Goal: Task Accomplishment & Management: Use online tool/utility

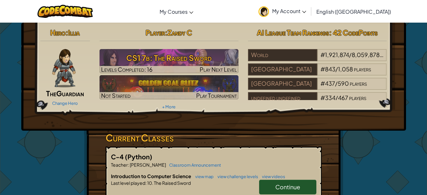
click at [363, 116] on div "Hero : Illia The Guardian Change Hero Player : Zandy C CS1 7b: The Raised Sword…" at bounding box center [213, 77] width 385 height 108
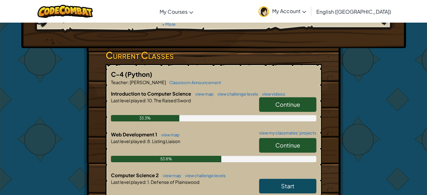
scroll to position [86, 0]
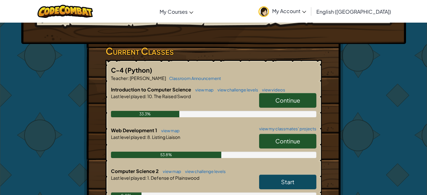
click at [282, 141] on span "Continue" at bounding box center [287, 140] width 25 height 7
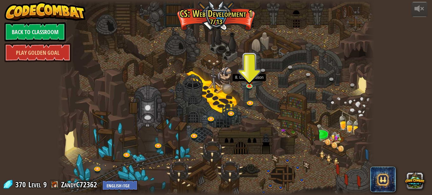
click at [249, 84] on img at bounding box center [249, 79] width 8 height 13
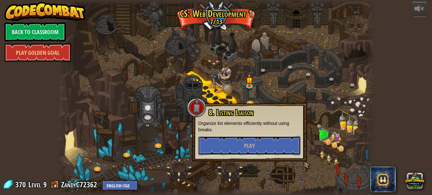
click at [249, 153] on button "Play" at bounding box center [249, 145] width 102 height 19
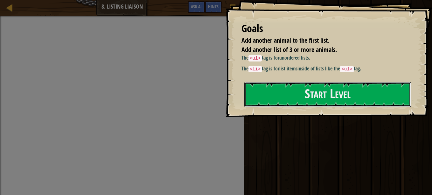
click at [297, 107] on button "Start Level" at bounding box center [327, 94] width 167 height 25
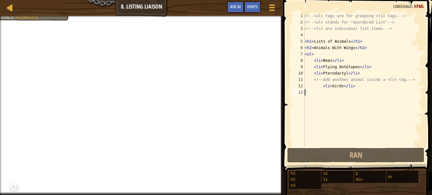
click at [388, 99] on div "<!-- <ul> tags are for grouping <li> tags. --> <!-- <ul> stands for "Unordered …" at bounding box center [362, 86] width 119 height 146
click at [252, 7] on span "Hints" at bounding box center [252, 6] width 10 height 6
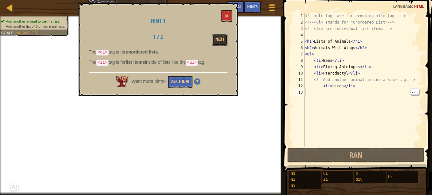
click at [221, 38] on button "Next" at bounding box center [219, 40] width 15 height 12
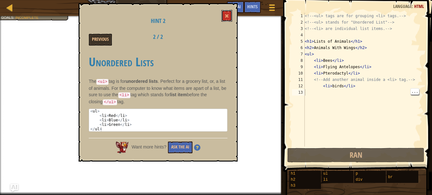
click at [224, 16] on button at bounding box center [226, 16] width 11 height 12
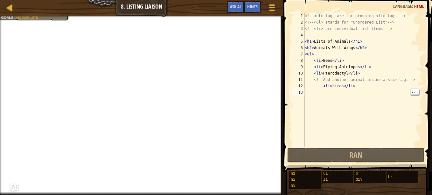
click at [312, 94] on div "<!-- <ul> tags are for grouping <li> tags. --> <!-- <ul> stands for "Unordered …" at bounding box center [362, 86] width 119 height 146
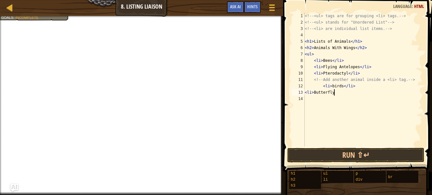
scroll to position [3, 2]
type textarea "<li> Butterfly</li>"
click at [311, 103] on div "<!-- <ul> tags are for grouping <li> tags. --> <!-- <ul> stands for "Unordered …" at bounding box center [362, 86] width 119 height 146
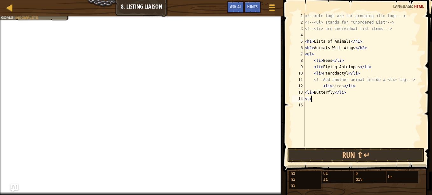
type textarea "<li>"
click at [319, 97] on div "<!-- <ul> tags are for grouping <li> tags. --> <!-- <ul> stands for "Unordered …" at bounding box center [362, 86] width 119 height 146
click at [333, 78] on div "<!-- <ul> tags are for grouping <li> tags. --> <!-- <ul> stands for "Unordered …" at bounding box center [362, 86] width 119 height 146
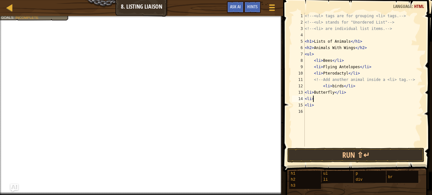
click at [323, 98] on div "<!-- <ul> tags are for grouping <li> tags. --> <!-- <ul> stands for "Unordered …" at bounding box center [362, 86] width 119 height 146
type textarea "<li>fly</li>"
click at [320, 109] on div "<!-- <ul> tags are for grouping <li> tags. --> <!-- <ul> stands for "Unordered …" at bounding box center [362, 86] width 119 height 146
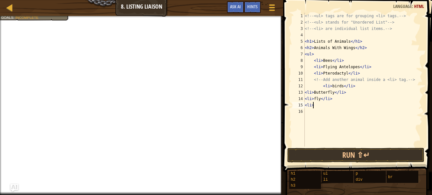
click at [321, 105] on div "<!-- <ul> tags are for grouping <li> tags. --> <!-- <ul> stands for "Unordered …" at bounding box center [362, 86] width 119 height 146
click at [316, 99] on div "<!-- <ul> tags are for grouping <li> tags. --> <!-- <ul> stands for "Unordered …" at bounding box center [362, 86] width 119 height 146
click at [319, 105] on div "<!-- <ul> tags are for grouping <li> tags. --> <!-- <ul> stands for "Unordered …" at bounding box center [362, 86] width 119 height 146
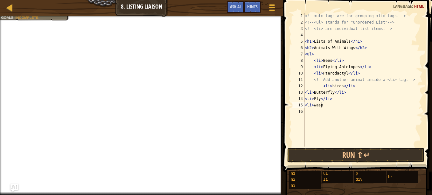
type textarea "<li>wasps"
click at [323, 131] on div "<!-- <ul> tags are for grouping <li> tags. --> <!-- <ul> stands for "Unordered …" at bounding box center [362, 86] width 119 height 146
click at [315, 105] on div "<!-- <ul> tags are for grouping <li> tags. --> <!-- <ul> stands for "Unordered …" at bounding box center [362, 86] width 119 height 146
type textarea "<li>Wasps"
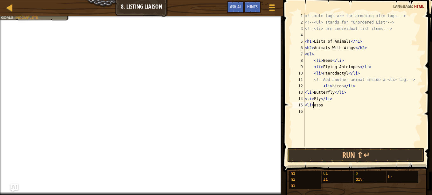
scroll to position [3, 1]
click at [333, 109] on div "<!-- <ul> tags are for grouping <li> tags. --> <!-- <ul> stands for "Unordered …" at bounding box center [362, 86] width 119 height 146
click at [335, 92] on div "<!-- <ul> tags are for grouping <li> tags. --> <!-- <ul> stands for "Unordered …" at bounding box center [362, 86] width 119 height 146
click at [330, 103] on div "<!-- <ul> tags are for grouping <li> tags. --> <!-- <ul> stands for "Unordered …" at bounding box center [362, 86] width 119 height 146
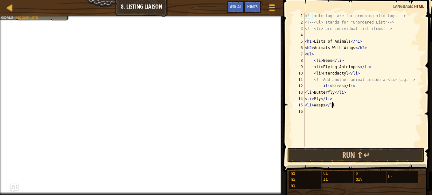
scroll to position [3, 2]
click at [25, 16] on div at bounding box center [141, 17] width 283 height 2
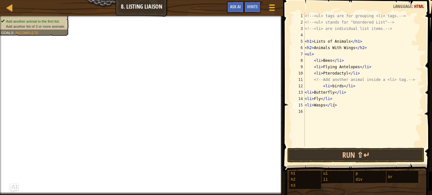
click at [368, 63] on div "<!-- <ul> tags are for grouping <li> tags. --> <!-- <ul> stands for "Unordered …" at bounding box center [362, 86] width 119 height 146
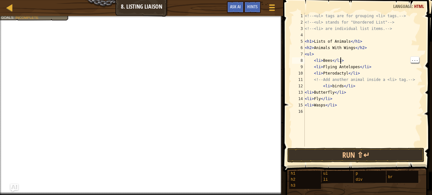
click at [365, 49] on div "<!-- <ul> tags are for grouping <li> tags. --> <!-- <ul> stands for "Unordered …" at bounding box center [362, 86] width 119 height 146
type textarea "<h2>Animals With Wings</h2>"
click at [271, 7] on span at bounding box center [272, 7] width 6 height 1
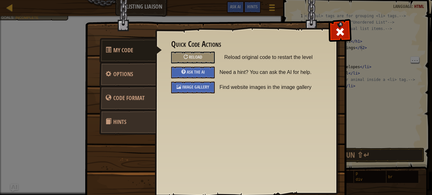
click at [202, 58] on div "Reload" at bounding box center [193, 57] width 44 height 12
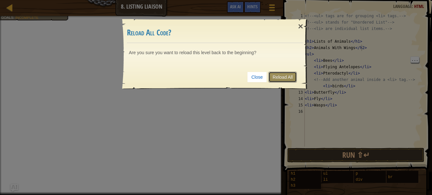
click at [279, 78] on link "Reload All" at bounding box center [282, 77] width 28 height 11
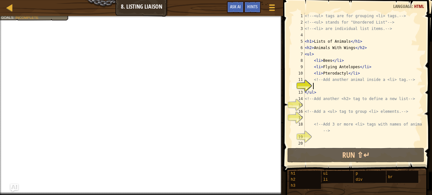
scroll to position [3, 0]
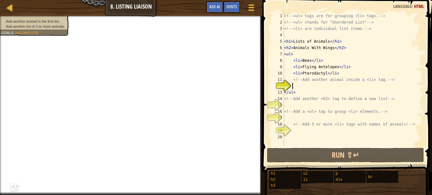
click at [284, 84] on div "12" at bounding box center [277, 86] width 13 height 6
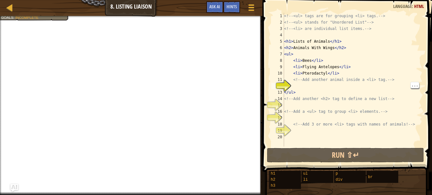
click at [284, 87] on div "12" at bounding box center [277, 86] width 13 height 6
click at [288, 92] on div "<!-- <ul> tags are for grouping <li> tags. --> <!-- <ul> stands for "Unordered …" at bounding box center [353, 86] width 140 height 146
type textarea "</ul>"
click at [293, 91] on div "<!-- <ul> tags are for grouping <li> tags. --> <!-- <ul> stands for "Unordered …" at bounding box center [353, 86] width 140 height 146
click at [284, 88] on div "12" at bounding box center [277, 86] width 13 height 6
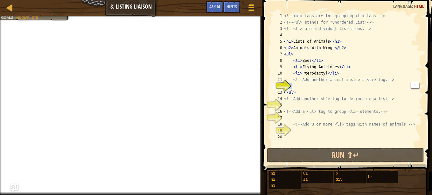
click at [293, 88] on div "<!-- <ul> tags are for grouping <li> tags. --> <!-- <ul> stands for "Unordered …" at bounding box center [353, 86] width 140 height 146
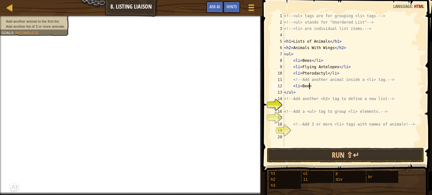
scroll to position [3, 2]
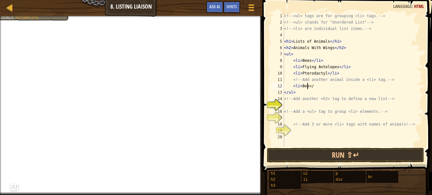
click at [307, 86] on div "<!-- <ul> tags are for grouping <li> tags. --> <!-- <ul> stands for "Unordered …" at bounding box center [353, 86] width 140 height 146
click at [326, 87] on div "<!-- <ul> tags are for grouping <li> tags. --> <!-- <ul> stands for "Unordered …" at bounding box center [353, 86] width 140 height 146
type textarea "<li>Hawk</li>"
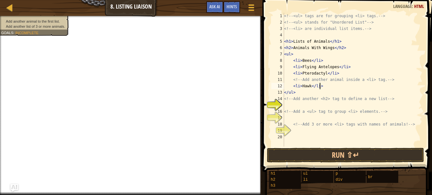
click at [292, 107] on div "<!-- <ul> tags are for grouping <li> tags. --> <!-- <ul> stands for "Unordered …" at bounding box center [353, 86] width 140 height 146
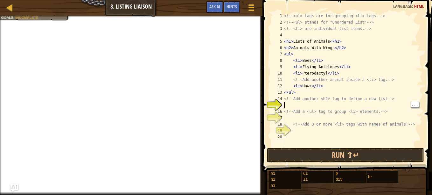
click at [19, 20] on div "Add another animal to the first list. Add another list of 3 or more animals. Go…" at bounding box center [31, 9] width 76 height 24
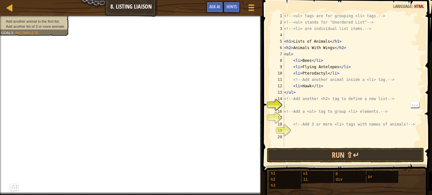
click at [232, 9] on span "Hints" at bounding box center [231, 6] width 10 height 6
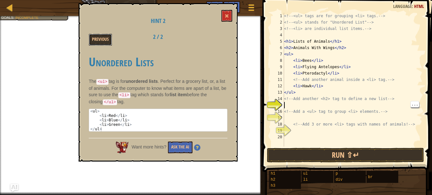
click at [99, 41] on button "Previous" at bounding box center [100, 40] width 23 height 12
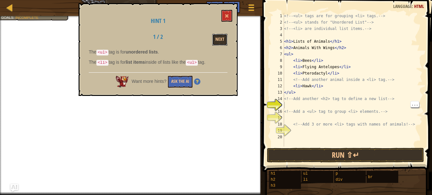
click at [221, 41] on button "Next" at bounding box center [219, 40] width 15 height 12
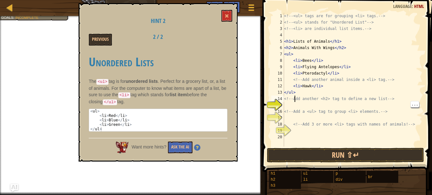
click at [293, 101] on div "<!-- <ul> tags are for grouping <li> tags. --> <!-- <ul> stands for "Unordered …" at bounding box center [353, 86] width 140 height 146
click at [275, 107] on div "15" at bounding box center [277, 105] width 13 height 6
type textarea "<!-- Add a <ul> tag to group <li> elements. -->"
drag, startPoint x: 340, startPoint y: 40, endPoint x: 282, endPoint y: 40, distance: 57.9
click at [282, 40] on div "1 2 3 4 5 6 7 8 9 10 11 12 13 14 15 16 17 18 19 20 <!-- <ul> tags are for group…" at bounding box center [346, 80] width 152 height 134
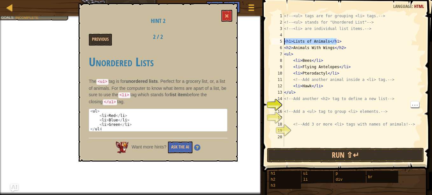
type textarea "<h1>Lists of Animals</h1>"
click at [288, 102] on div "<!-- <ul> tags are for grouping <li> tags. --> <!-- <ul> stands for "Unordered …" at bounding box center [353, 86] width 140 height 146
paste textarea "<h1>Lists of Animals</h1>"
type textarea "<h1>Lists of Animals</h1>"
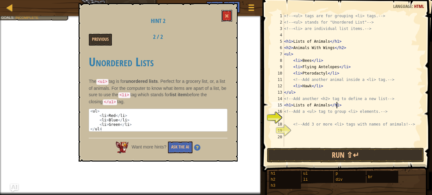
click at [229, 12] on button at bounding box center [226, 16] width 11 height 12
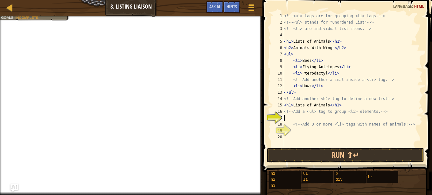
click at [288, 116] on div "<!-- <ul> tags are for grouping <li> tags. --> <!-- <ul> stands for "Unordered …" at bounding box center [353, 86] width 140 height 146
select select "ace/mode/html"
select select "ace/theme/textmate"
select select "markbegin"
select select "true"
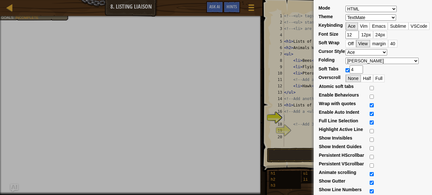
select select "ace/mode/latex"
click at [293, 121] on div "Mode ABAP ABC ActionScript [PERSON_NAME] Apache Conf Apex AQL AsciiDoc ASL Asse…" at bounding box center [216, 97] width 432 height 195
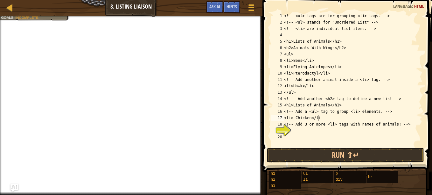
scroll to position [3, 3]
drag, startPoint x: 342, startPoint y: 47, endPoint x: 285, endPoint y: 50, distance: 57.6
click at [285, 50] on div "<!-- <ul> tags are for grouping <li> tags. --> <!-- <ul> stands for "Unordered …" at bounding box center [353, 86] width 140 height 146
type textarea "<h2>Animals With Wings</h2>"
click at [300, 131] on div "<!-- <ul> tags are for grouping <li> tags. --> <!-- <ul> stands for "Unordered …" at bounding box center [353, 86] width 140 height 146
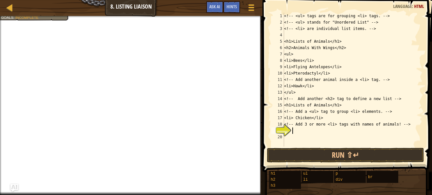
scroll to position [3, 0]
paste textarea "<h2>Animals With Wings</h2>"
click at [47, 17] on div at bounding box center [131, 17] width 262 height 2
click at [349, 131] on div "<!-- <ul> tags are for grouping <li> tags. --> <!-- <ul> stands for "Unordered …" at bounding box center [353, 86] width 140 height 146
type textarea "<"
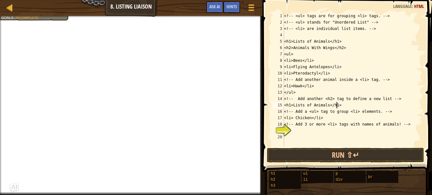
click at [345, 103] on div "<!-- <ul> tags are for grouping <li> tags. --> <!-- <ul> stands for "Unordered …" at bounding box center [353, 86] width 140 height 146
type textarea "<"
click at [301, 117] on div "<!-- <ul> tags are for grouping <li> tags. --> <!-- <ul> stands for "Unordered …" at bounding box center [353, 86] width 140 height 146
type textarea "<li> Chicken</li>"
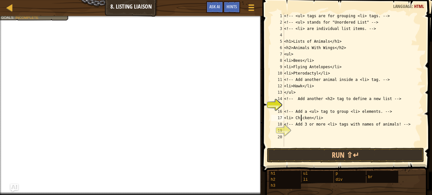
click at [294, 106] on div "<!-- <ul> tags are for grouping <li> tags. --> <!-- <ul> stands for "Unordered …" at bounding box center [353, 86] width 140 height 146
drag, startPoint x: 302, startPoint y: 105, endPoint x: 294, endPoint y: 104, distance: 8.6
click at [294, 104] on div "<!-- <ul> tags are for grouping <li> tags. --> <!-- <ul> stands for "Unordered …" at bounding box center [353, 86] width 140 height 146
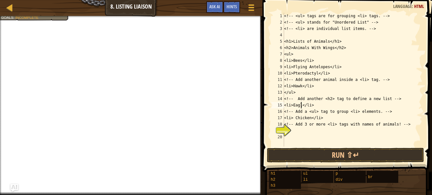
type textarea "<li>Eagle</li>"
click at [296, 135] on div "<!-- <ul> tags are for grouping <li> tags. --> <!-- <ul> stands for "Unordered …" at bounding box center [353, 86] width 140 height 146
click at [293, 129] on div "<!-- <ul> tags are for grouping <li> tags. --> <!-- <ul> stands for "Unordered …" at bounding box center [353, 86] width 140 height 146
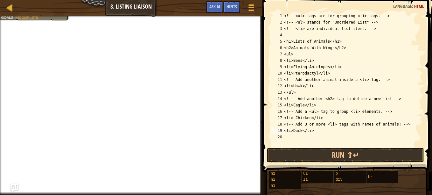
click at [291, 123] on div "<!-- <ul> tags are for grouping <li> tags. --> <!-- <ul> stands for "Unordered …" at bounding box center [353, 86] width 140 height 146
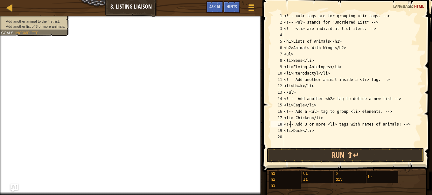
click at [237, 9] on div "Hints" at bounding box center [231, 7] width 17 height 12
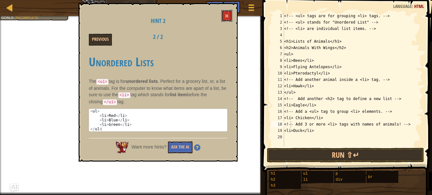
click at [230, 15] on button at bounding box center [226, 16] width 11 height 12
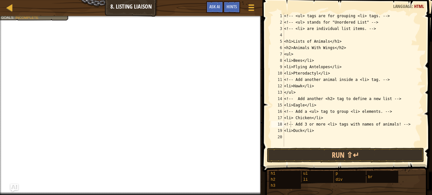
type textarea "<li>Duck</li>"
drag, startPoint x: 330, startPoint y: 132, endPoint x: 287, endPoint y: 132, distance: 42.9
click at [287, 132] on div "<!-- <ul> tags are for grouping <li> tags. --> <!-- <ul> stands for "Unordered …" at bounding box center [353, 86] width 140 height 146
drag, startPoint x: 321, startPoint y: 117, endPoint x: 279, endPoint y: 119, distance: 42.6
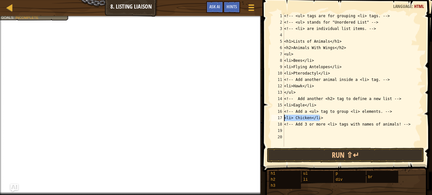
click at [279, 119] on div "1 2 3 4 5 6 7 8 9 10 11 12 13 14 15 16 17 18 19 20 <!-- <ul> tags are for group…" at bounding box center [346, 80] width 152 height 134
type textarea "<li> Chicken</li>"
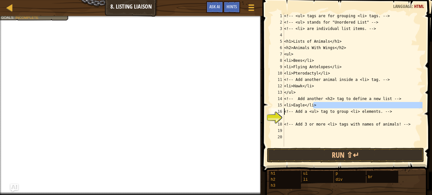
drag, startPoint x: 316, startPoint y: 106, endPoint x: 277, endPoint y: 109, distance: 38.9
click at [277, 109] on div "1 2 3 4 5 6 7 8 9 10 11 12 13 14 15 16 17 18 19 20 <!-- <ul> tags are for group…" at bounding box center [346, 80] width 152 height 134
click at [317, 106] on div "<!-- <ul> tags are for grouping <li> tags. --> <!-- <ul> stands for "Unordered …" at bounding box center [353, 80] width 140 height 134
click at [317, 106] on div "<!-- <ul> tags are for grouping <li> tags. --> <!-- <ul> stands for "Unordered …" at bounding box center [353, 86] width 140 height 146
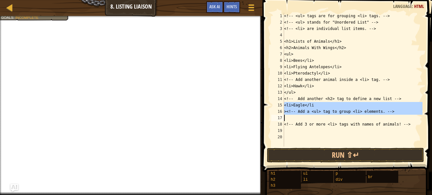
drag, startPoint x: 317, startPoint y: 106, endPoint x: 306, endPoint y: 108, distance: 10.9
click at [306, 108] on div "<!-- <ul> tags are for grouping <li> tags. --> <!-- <ul> stands for "Unordered …" at bounding box center [353, 86] width 140 height 146
click at [314, 103] on div "<!-- <ul> tags are for grouping <li> tags. --> <!-- <ul> stands for "Unordered …" at bounding box center [353, 80] width 140 height 134
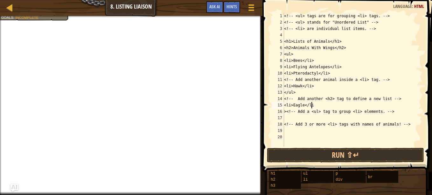
click at [314, 103] on div "<!-- <ul> tags are for grouping <li> tags. --> <!-- <ul> stands for "Unordered …" at bounding box center [353, 86] width 140 height 146
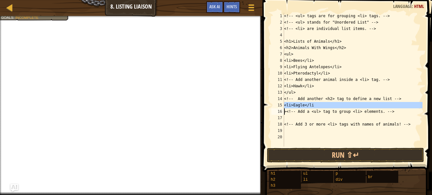
type textarea "><!-- Add a <ul> tag to group <li> elements. -->"
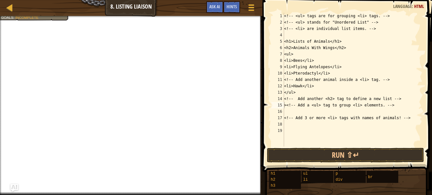
click at [255, 12] on button "Game Menu" at bounding box center [251, 8] width 16 height 15
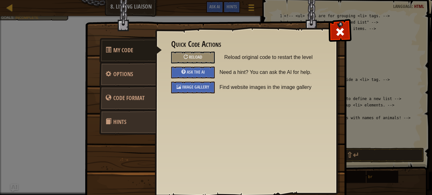
click at [192, 52] on div "Reload" at bounding box center [193, 57] width 44 height 12
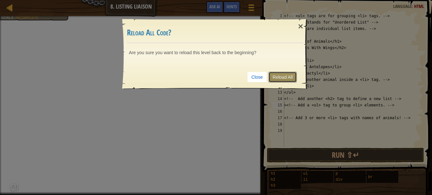
click at [273, 77] on link "Reload All" at bounding box center [282, 77] width 28 height 11
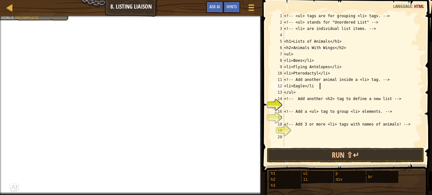
scroll to position [3, 3]
type textarea "<li>Eagle</li>"
click at [291, 104] on div "<!-- <ul> tags are for grouping <li> tags. --> <!-- <ul> stands for "Unordered …" at bounding box center [353, 86] width 140 height 146
click at [232, 8] on span "Hints" at bounding box center [231, 6] width 10 height 6
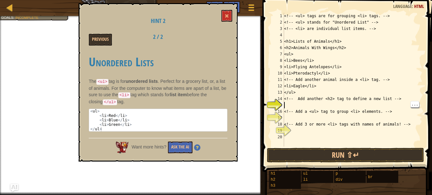
click at [90, 115] on div "< ul > < li > Red </ li > < li > Blue </ li > < li > Green </ li > </ ul >" at bounding box center [158, 124] width 138 height 31
type textarea "<li>Red</li>"
click at [292, 105] on div "<!-- <ul> tags are for grouping <li> tags. --> <!-- <ul> stands for "Unordered …" at bounding box center [353, 86] width 140 height 146
type textarea "<ul>"
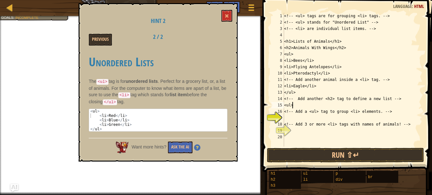
click at [292, 117] on div "<!-- <ul> tags are for grouping <li> tags. --> <!-- <ul> stands for "Unordered …" at bounding box center [353, 86] width 140 height 146
type textarea "c"
type textarea "Chicken"
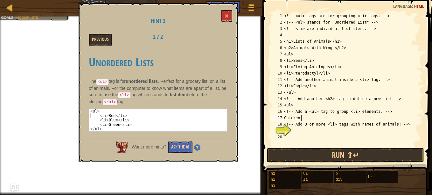
scroll to position [3, 0]
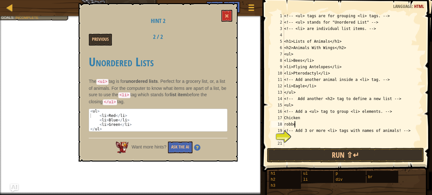
type textarea "robben"
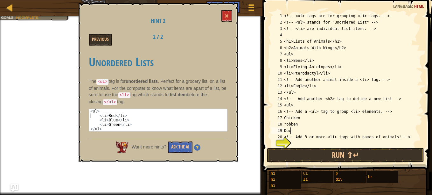
scroll to position [3, 0]
click at [285, 124] on div "<!-- <ul> tags are for grouping <li> tags. --> <!-- <ul> stands for "Unordered …" at bounding box center [350, 86] width 135 height 146
click at [286, 125] on div "<!-- <ul> tags are for grouping <li> tags. --> <!-- <ul> stands for "Unordered …" at bounding box center [350, 86] width 135 height 146
click at [293, 133] on div "<!-- <ul> tags are for grouping <li> tags. --> <!-- <ul> stands for "Unordered …" at bounding box center [350, 86] width 135 height 146
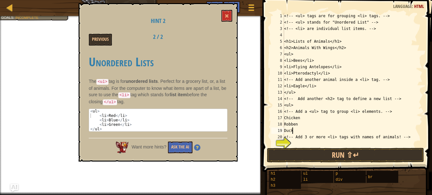
type textarea "Duck"
click at [292, 143] on div "<!-- <ul> tags are for grouping <li> tags. --> <!-- <ul> stands for "Unordered …" at bounding box center [350, 86] width 135 height 146
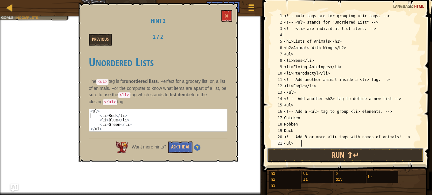
click at [319, 160] on button "Run ⇧↵" at bounding box center [345, 155] width 157 height 15
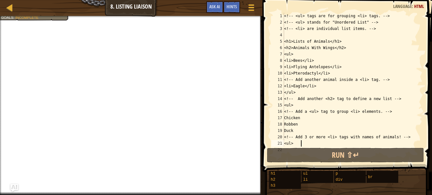
click at [28, 17] on div at bounding box center [131, 17] width 262 height 2
click at [20, 17] on div at bounding box center [131, 17] width 262 height 2
click at [25, 19] on span "Incomplete" at bounding box center [26, 17] width 23 height 4
click at [299, 126] on div "<!-- <ul> tags are for grouping <li> tags. --> <!-- <ul> stands for "Unordered …" at bounding box center [350, 86] width 135 height 146
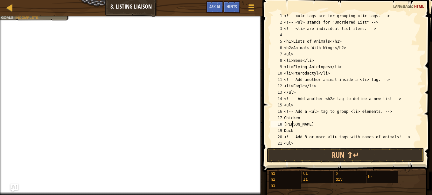
scroll to position [3, 0]
click at [285, 118] on div "<!-- <ul> tags are for grouping <li> tags. --> <!-- <ul> stands for "Unordered …" at bounding box center [350, 86] width 135 height 146
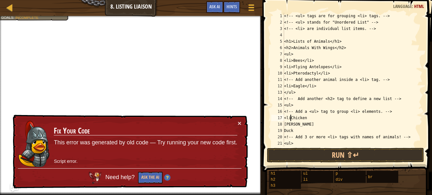
scroll to position [3, 1]
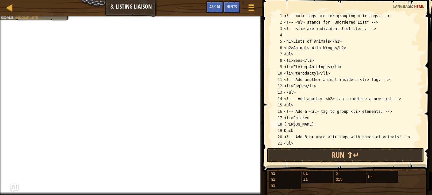
click at [313, 123] on div "<!-- <ul> tags are for grouping <li> tags. --> <!-- <ul> stands for "Unordered …" at bounding box center [350, 86] width 135 height 146
click at [319, 112] on div "<!-- <ul> tags are for grouping <li> tags. --> <!-- <ul> stands for "Unordered …" at bounding box center [350, 86] width 135 height 146
click at [284, 123] on div "<!-- <ul> tags are for grouping <li> tags. --> <!-- <ul> stands for "Unordered …" at bounding box center [350, 86] width 135 height 146
click at [284, 131] on div "<!-- <ul> tags are for grouping <li> tags. --> <!-- <ul> stands for "Unordered …" at bounding box center [350, 86] width 135 height 146
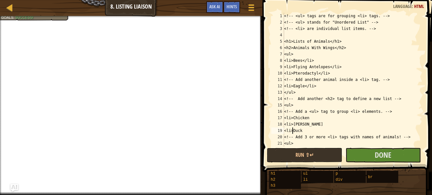
type textarea "<li>Duck"
click at [368, 154] on button "Done" at bounding box center [382, 155] width 75 height 15
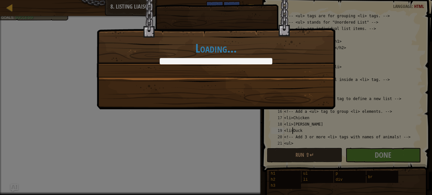
click at [223, 57] on div "Loading..." at bounding box center [215, 52] width 225 height 23
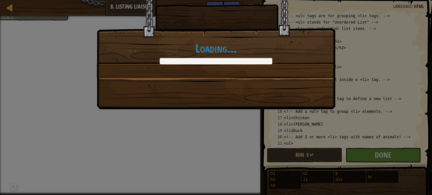
click at [223, 57] on div "Loading..." at bounding box center [215, 52] width 225 height 23
click at [224, 56] on div "Loading..." at bounding box center [215, 52] width 225 height 23
click at [227, 91] on div "Loading..." at bounding box center [216, 46] width 238 height 125
click at [226, 66] on div "Loading..." at bounding box center [216, 30] width 238 height 93
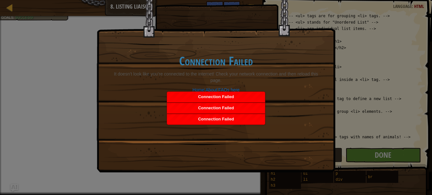
click at [360, 48] on div "Connection Failed It doesn’t look like you’re connected to the internet! Check …" at bounding box center [216, 97] width 432 height 195
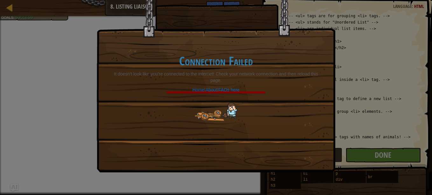
click at [360, 48] on div "Connection Failed It doesn’t look like you’re connected to the internet! Check …" at bounding box center [216, 97] width 432 height 195
click at [196, 87] on link "Home" at bounding box center [198, 89] width 12 height 5
